Goal: Transaction & Acquisition: Book appointment/travel/reservation

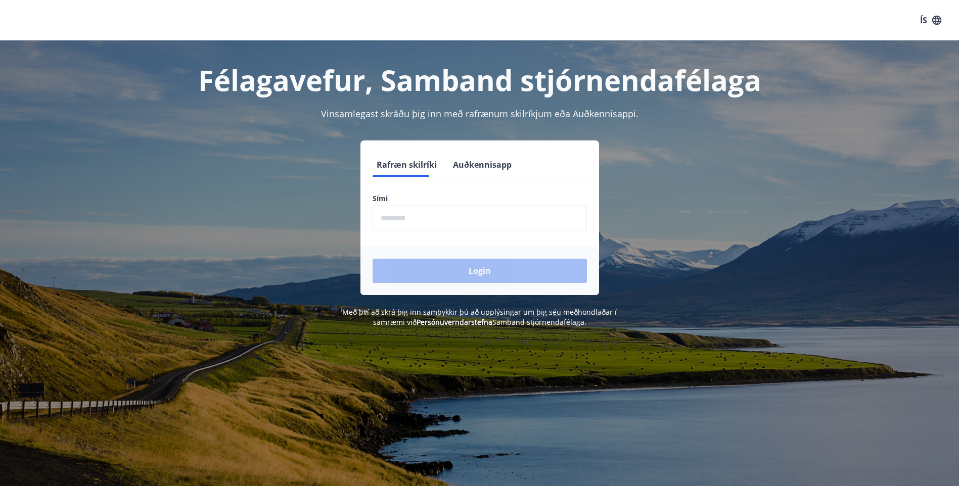
click at [387, 222] on input "phone" at bounding box center [479, 218] width 214 height 25
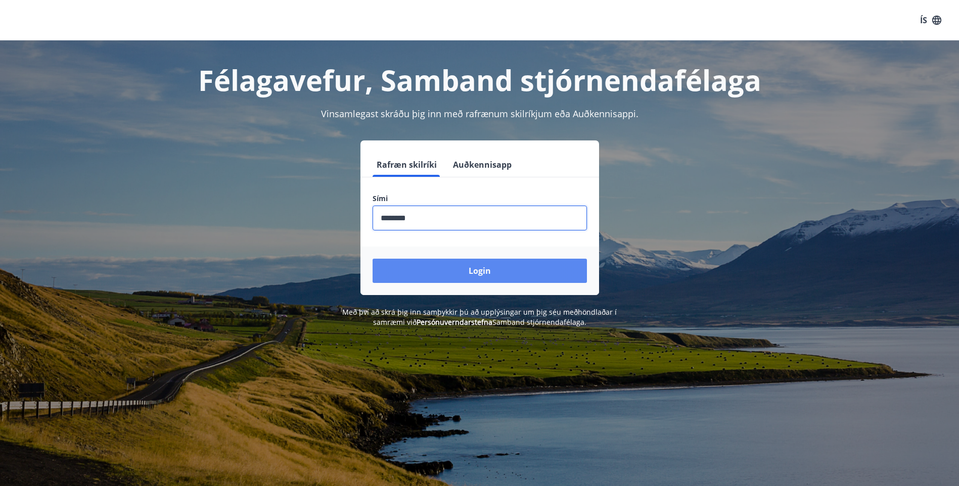
type input "********"
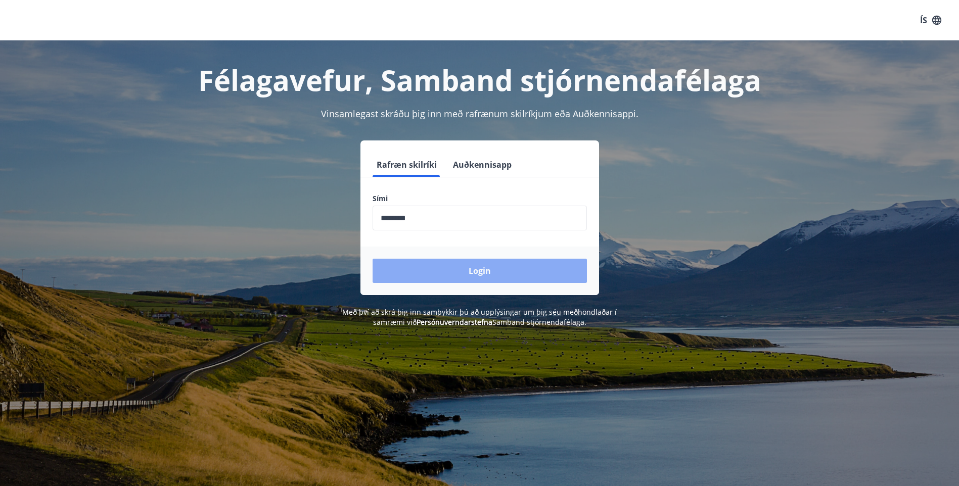
click at [420, 275] on button "Login" at bounding box center [479, 271] width 214 height 24
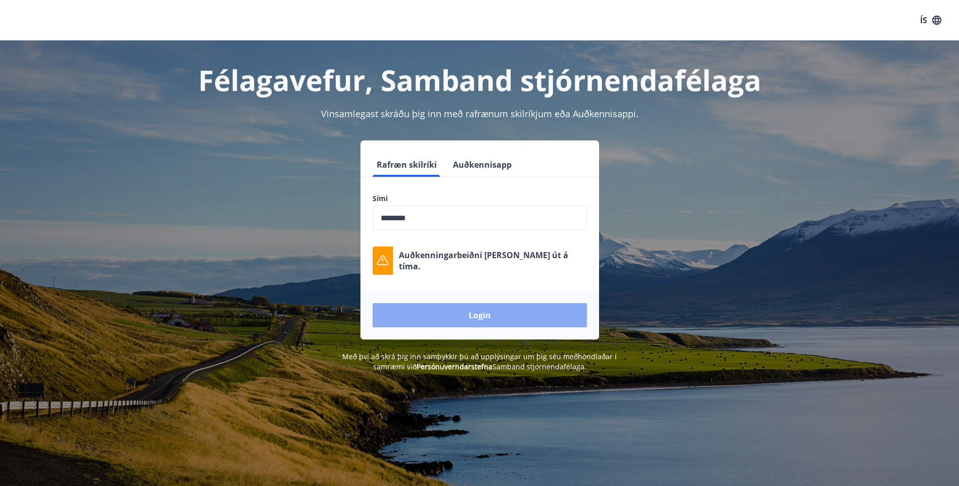
click at [451, 307] on button "Login" at bounding box center [479, 315] width 214 height 24
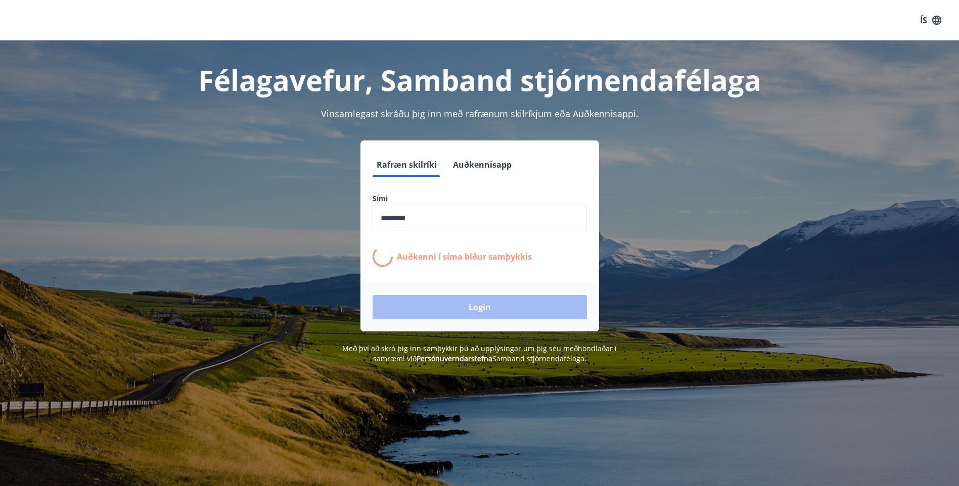
drag, startPoint x: 388, startPoint y: 229, endPoint x: 389, endPoint y: 209, distance: 20.2
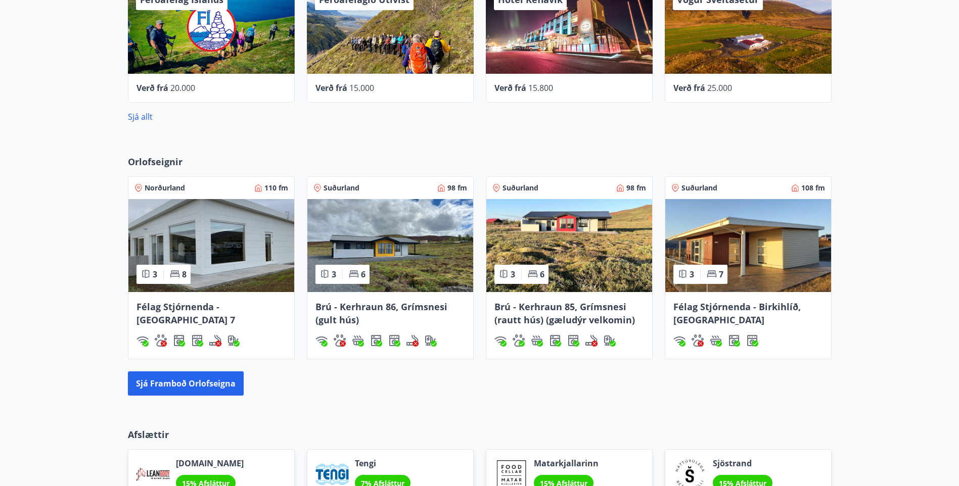
scroll to position [606, 0]
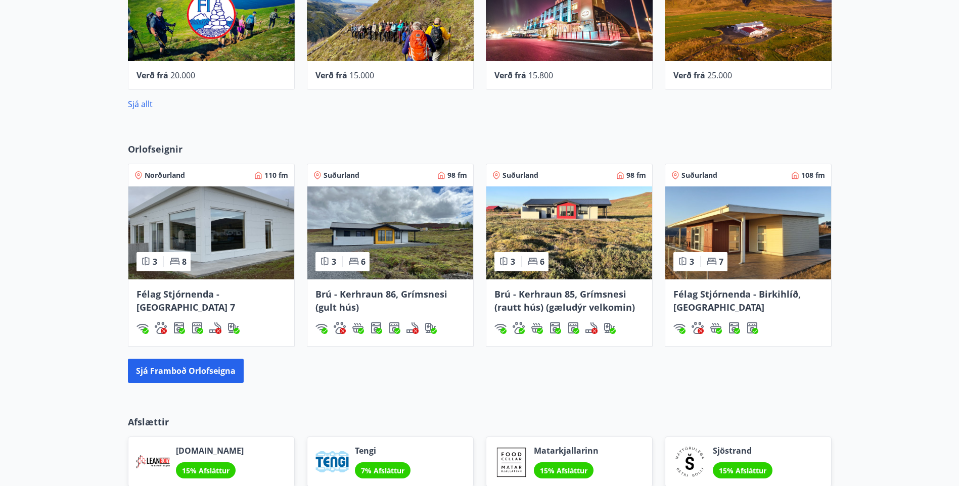
click at [749, 218] on img at bounding box center [748, 232] width 166 height 93
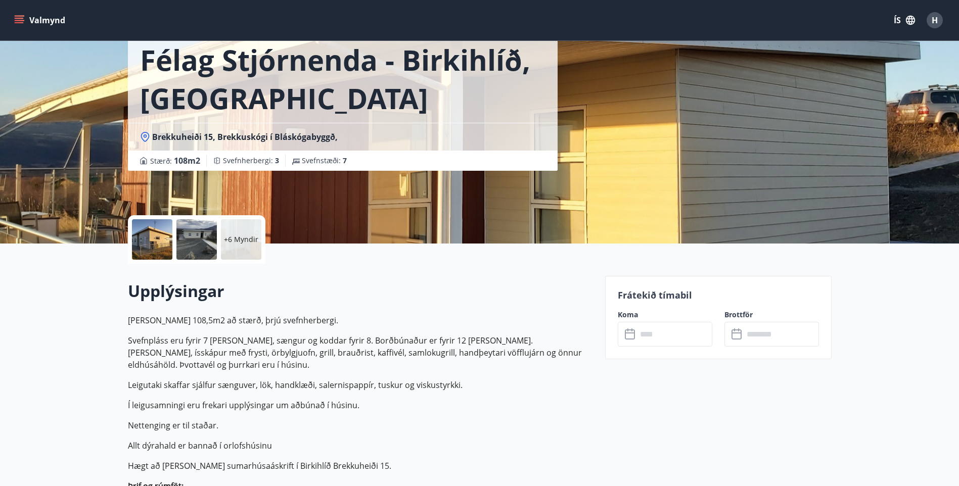
scroll to position [101, 0]
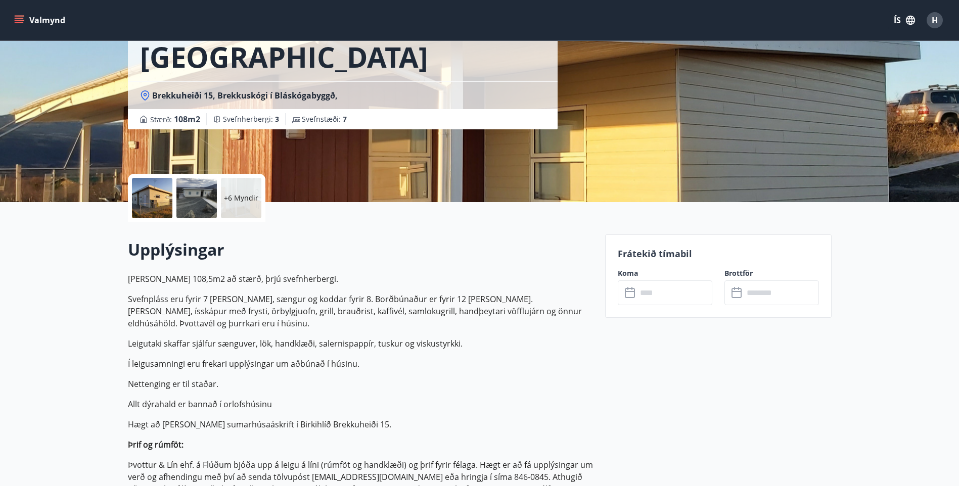
click at [240, 195] on p "+6 Myndir" at bounding box center [241, 198] width 34 height 10
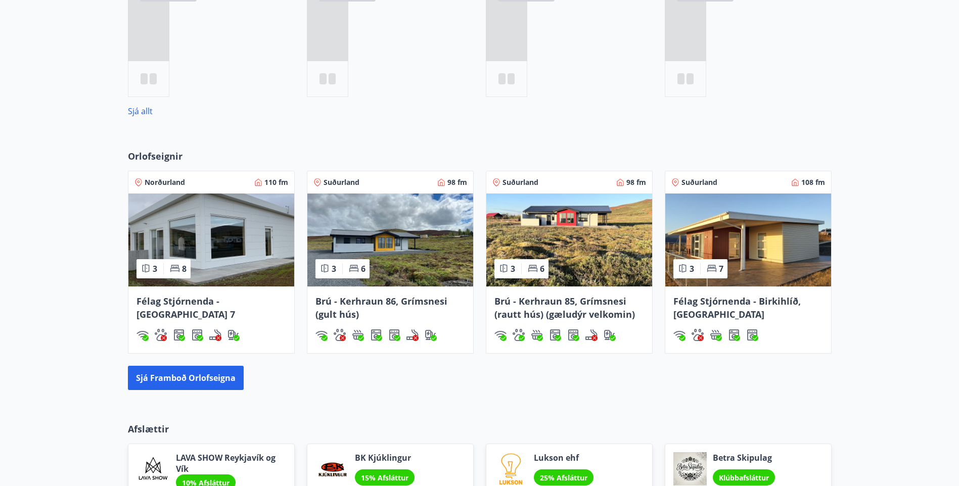
scroll to position [556, 0]
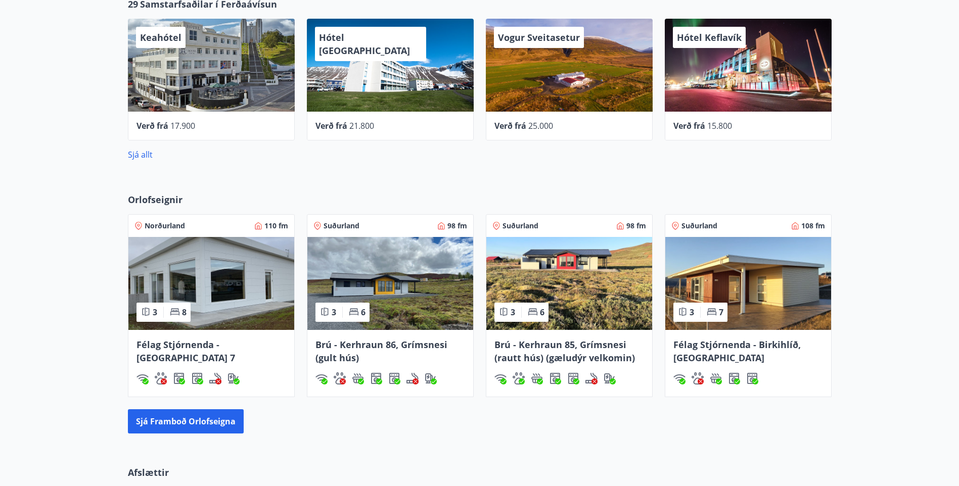
click at [713, 264] on img at bounding box center [748, 283] width 166 height 93
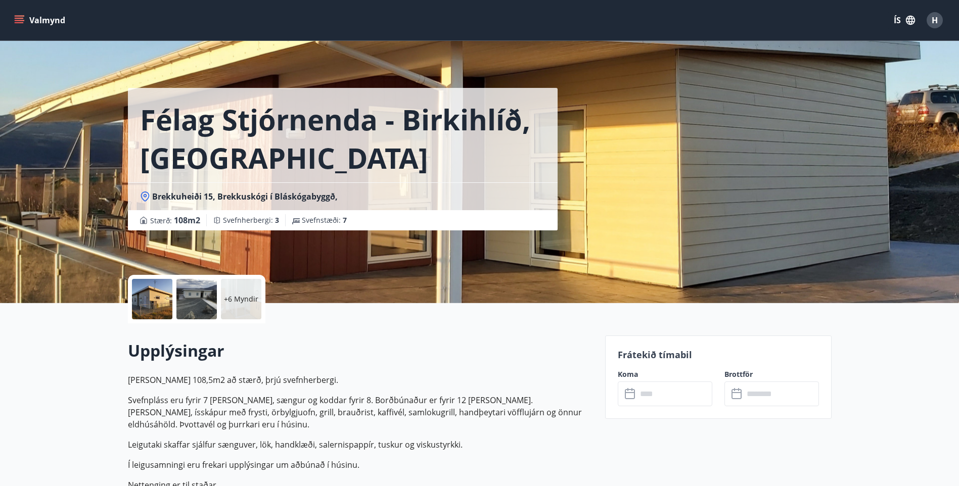
click at [241, 285] on div "+6 Myndir" at bounding box center [241, 299] width 40 height 40
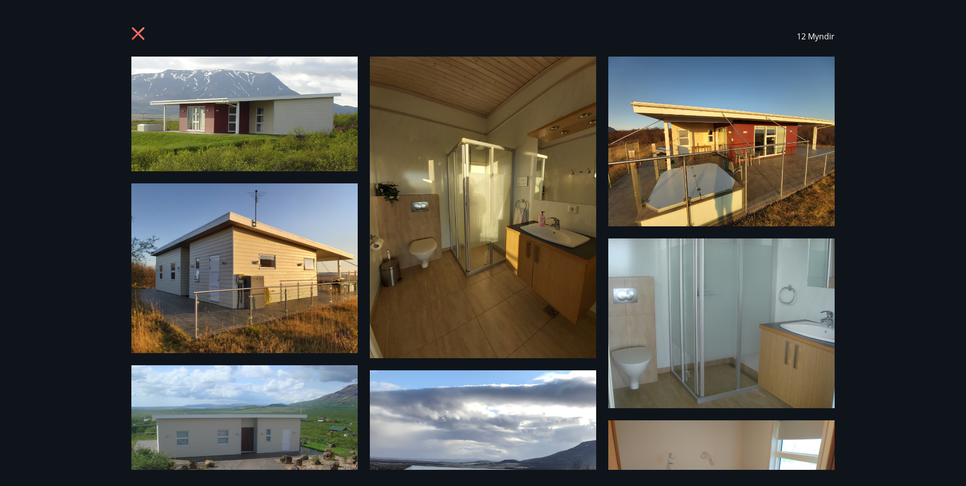
drag, startPoint x: 696, startPoint y: 248, endPoint x: 498, endPoint y: 262, distance: 198.6
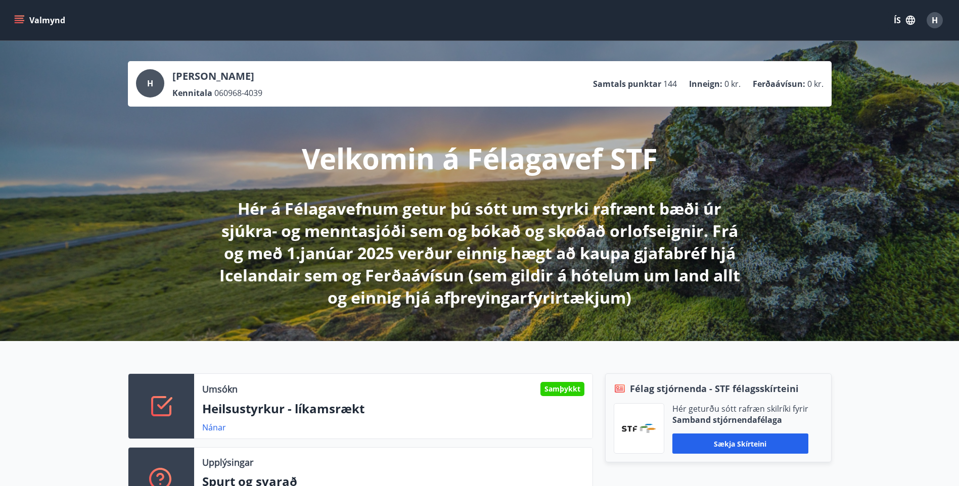
click at [931, 20] on span "H" at bounding box center [934, 20] width 6 height 11
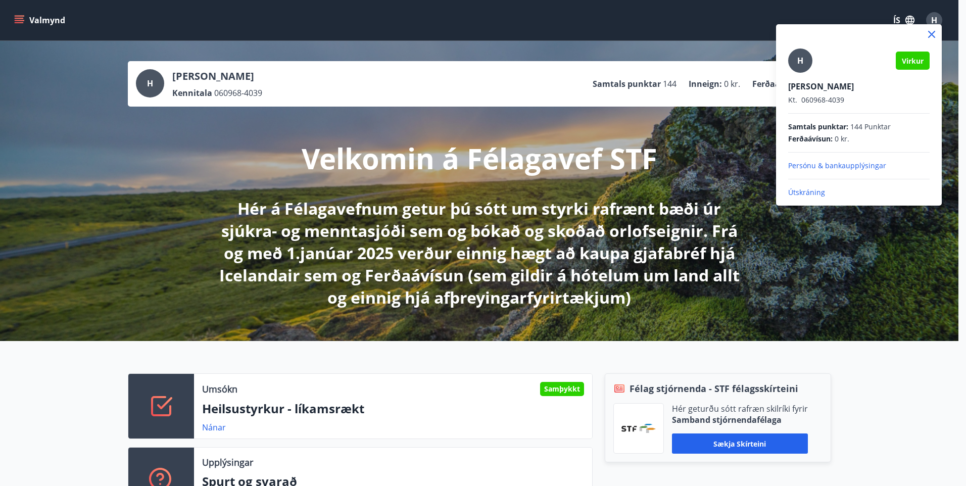
click at [791, 194] on p "Útskráning" at bounding box center [859, 192] width 142 height 10
